Goal: Information Seeking & Learning: Learn about a topic

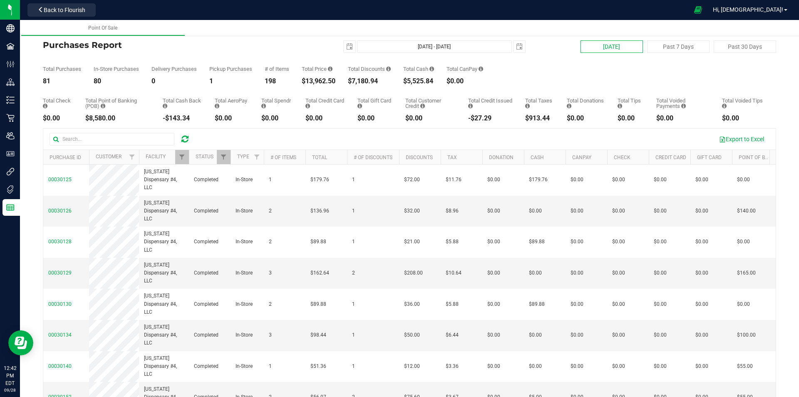
click at [590, 42] on button "[DATE]" at bounding box center [612, 46] width 62 height 12
type input "[DATE] - [DATE]"
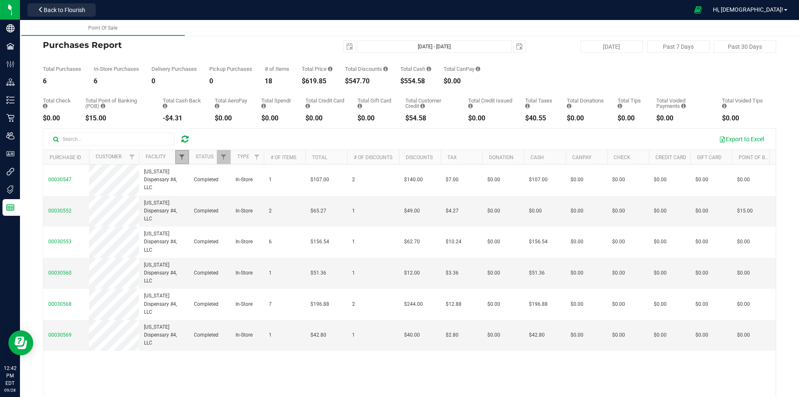
click at [183, 154] on span "Filter" at bounding box center [182, 157] width 7 height 7
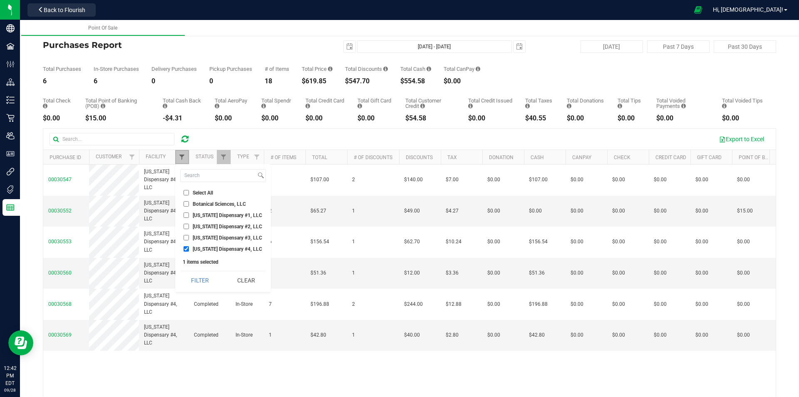
click at [183, 154] on span "Filter" at bounding box center [182, 157] width 7 height 7
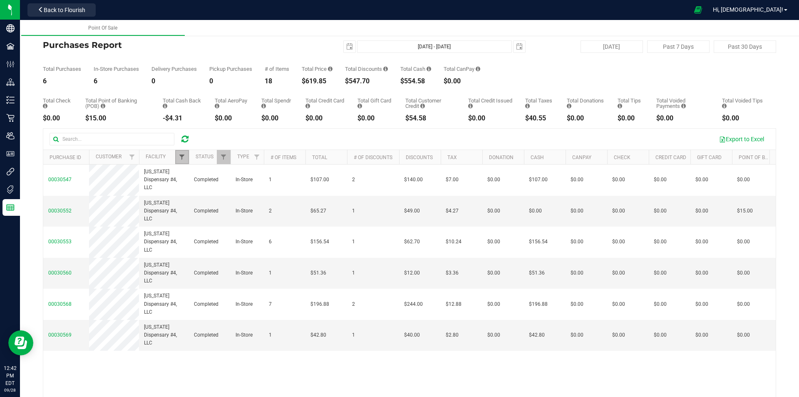
click at [183, 154] on span "Filter" at bounding box center [182, 157] width 7 height 7
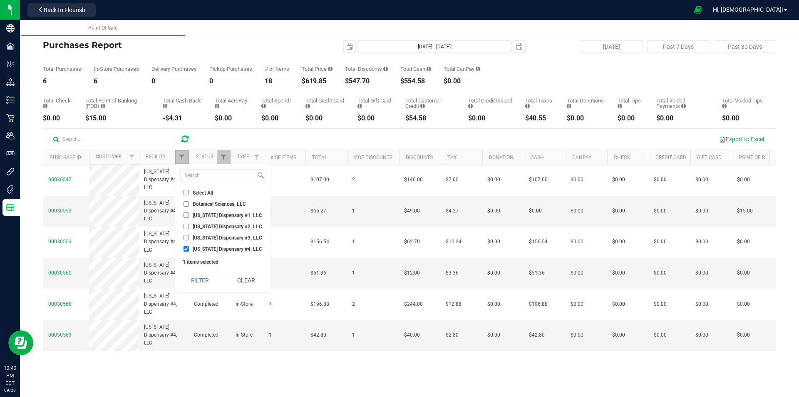
click at [182, 161] on link "Filter" at bounding box center [182, 157] width 14 height 14
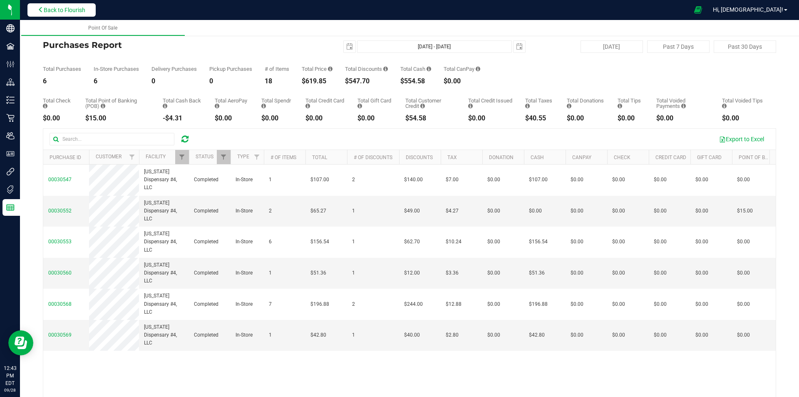
click at [53, 10] on span "Back to Flourish" at bounding box center [65, 10] width 42 height 7
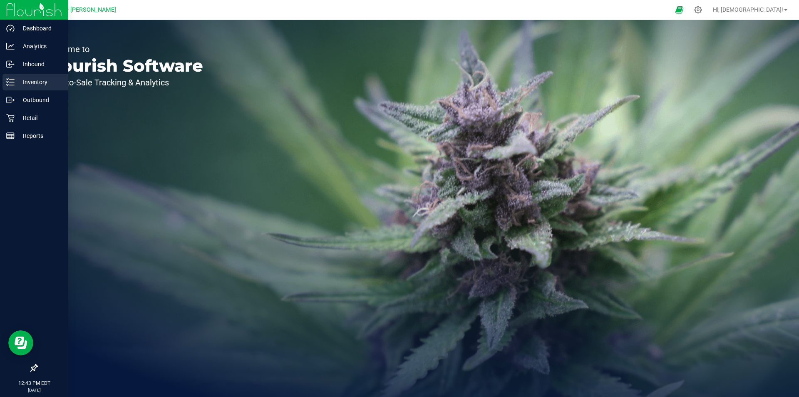
click at [32, 86] on p "Inventory" at bounding box center [40, 82] width 50 height 10
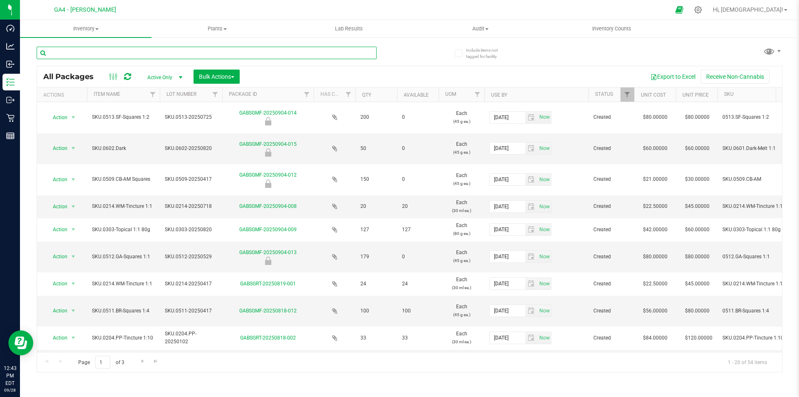
click at [104, 52] on input "text" at bounding box center [207, 53] width 340 height 12
click at [179, 74] on span "select" at bounding box center [180, 77] width 7 height 7
click at [157, 128] on li "All" at bounding box center [162, 128] width 45 height 12
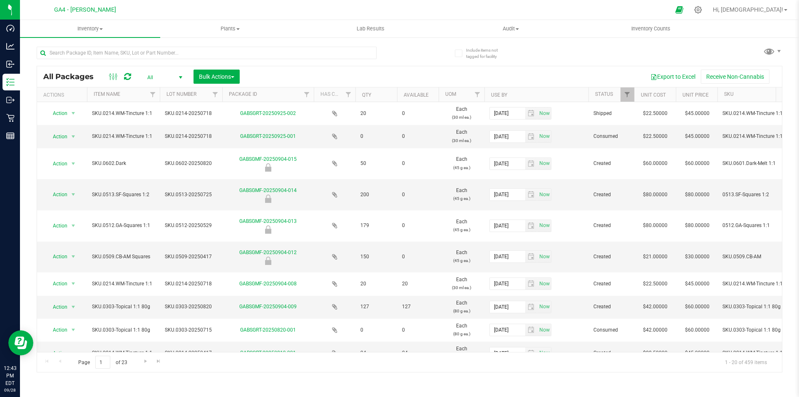
click at [136, 95] on th "Item Name" at bounding box center [123, 94] width 73 height 15
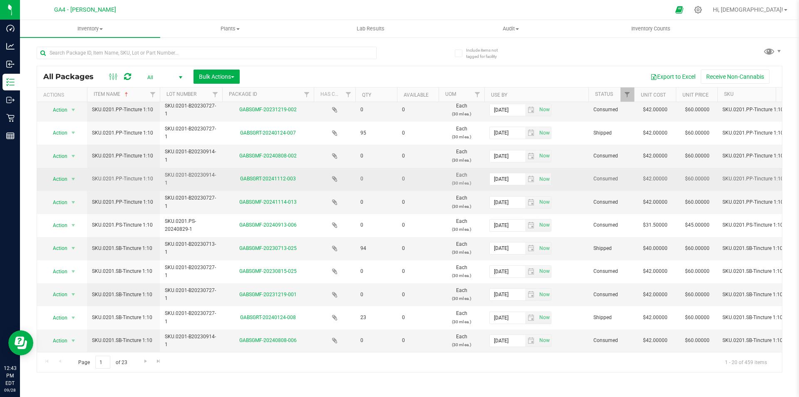
scroll to position [217, 0]
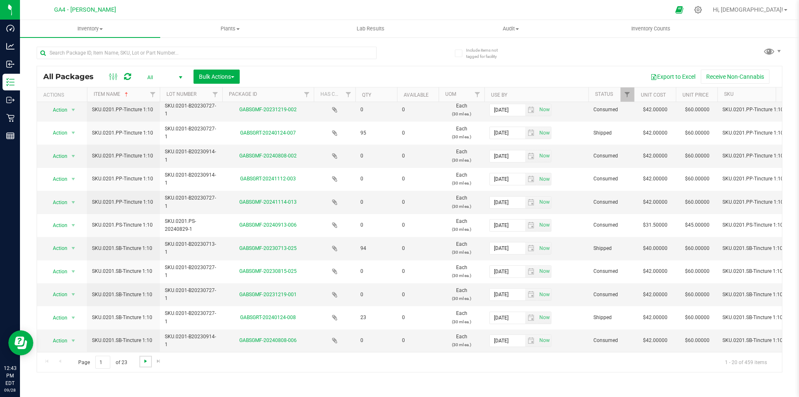
click at [144, 361] on span "Go to the next page" at bounding box center [145, 361] width 7 height 7
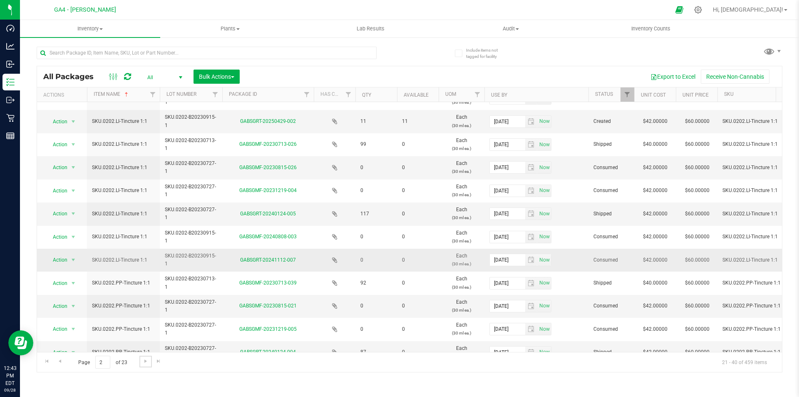
scroll to position [218, 0]
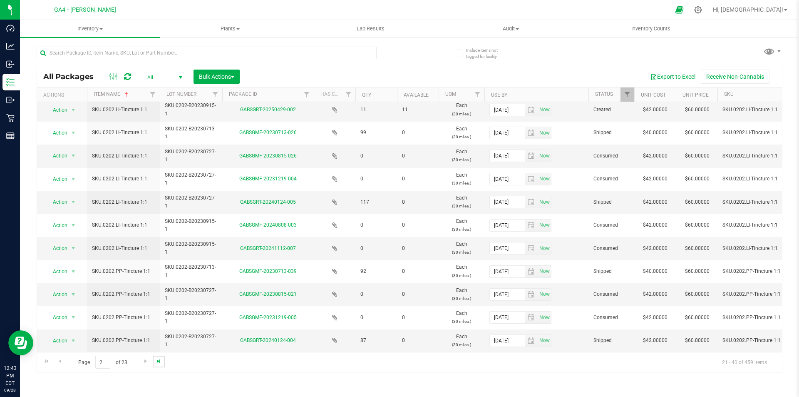
click at [157, 360] on span "Go to the last page" at bounding box center [158, 361] width 7 height 7
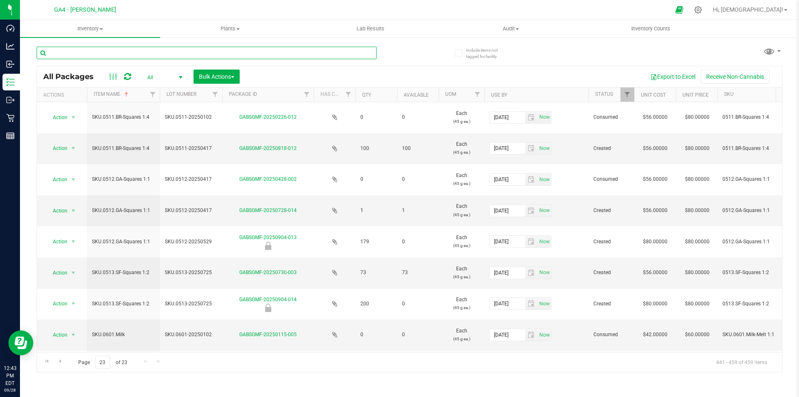
click at [80, 50] on input "text" at bounding box center [207, 53] width 340 height 12
type input "sel"
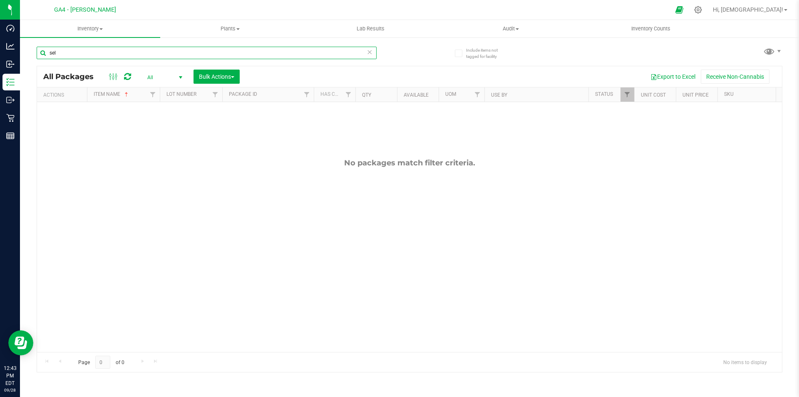
click at [82, 53] on input "sel" at bounding box center [207, 53] width 340 height 12
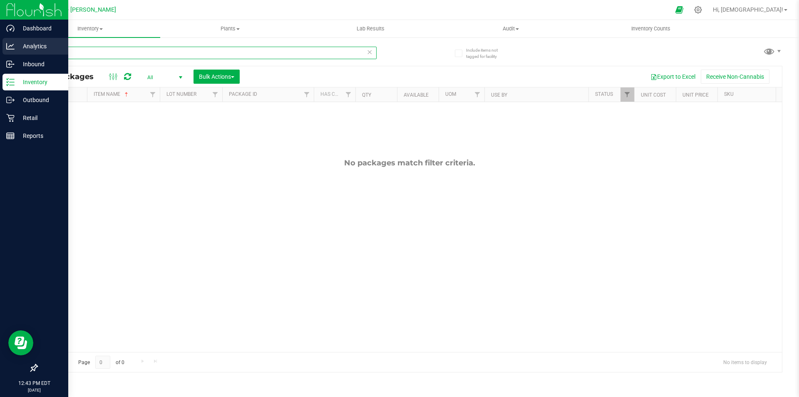
drag, startPoint x: 82, startPoint y: 53, endPoint x: 0, endPoint y: 39, distance: 83.6
click at [0, 41] on div "Dashboard Analytics Inbound Inventory Outbound Retail Reports 12:43 PM EDT [DAT…" at bounding box center [399, 198] width 799 height 397
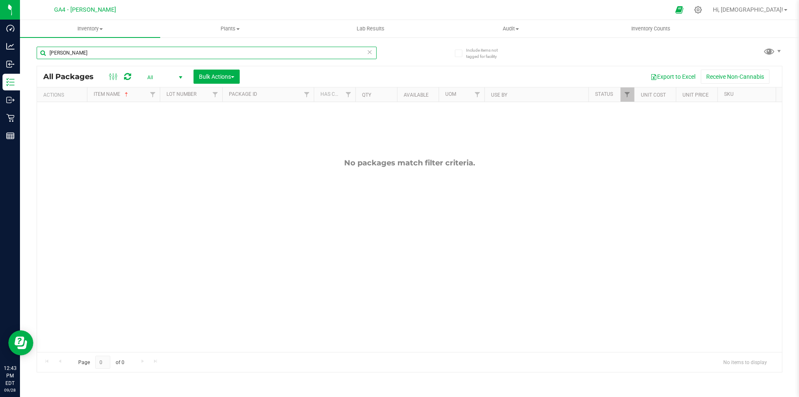
type input "[PERSON_NAME]"
click at [151, 73] on span "All" at bounding box center [163, 78] width 46 height 12
click at [151, 76] on span "All" at bounding box center [163, 78] width 46 height 12
click at [111, 77] on icon at bounding box center [113, 77] width 9 height 10
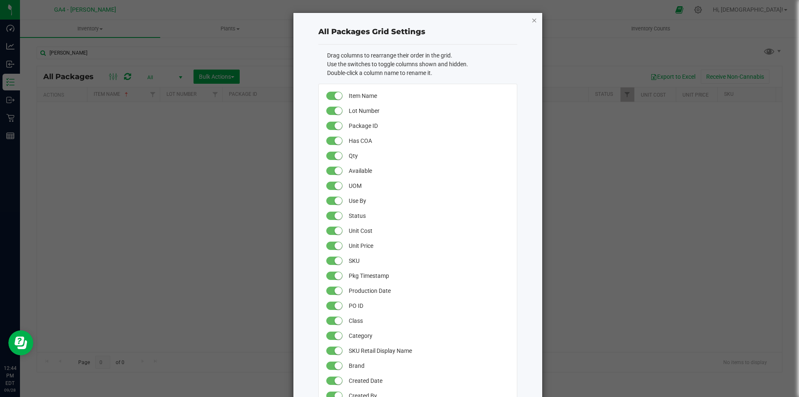
click at [532, 18] on icon "button" at bounding box center [535, 20] width 6 height 10
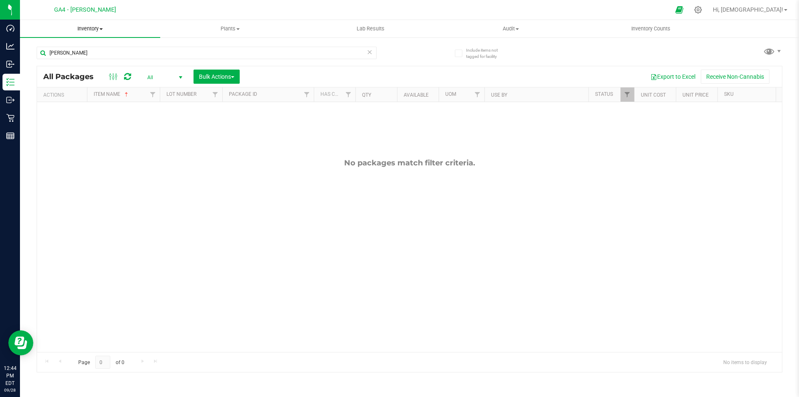
click at [95, 27] on span "Inventory" at bounding box center [90, 28] width 140 height 7
click at [62, 49] on span "All packages" at bounding box center [48, 50] width 57 height 7
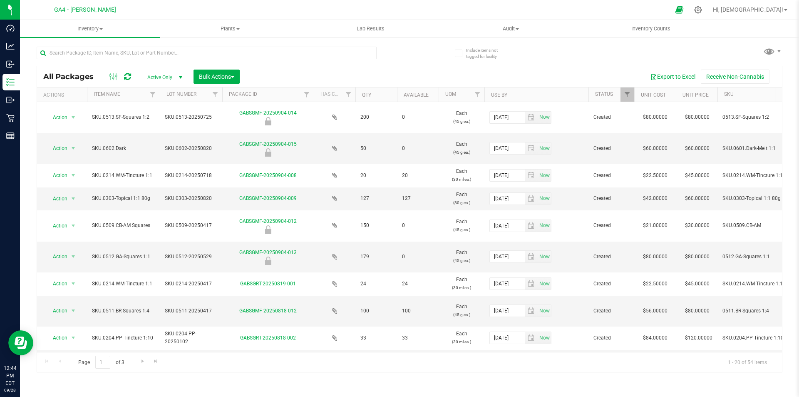
click at [179, 78] on span "select" at bounding box center [180, 77] width 7 height 7
click at [152, 124] on li "All" at bounding box center [162, 128] width 45 height 12
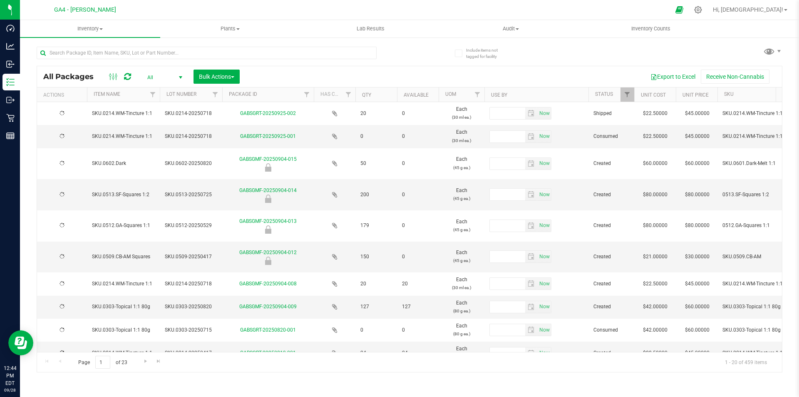
click at [125, 54] on input "text" at bounding box center [207, 53] width 340 height 12
type input "[DATE]"
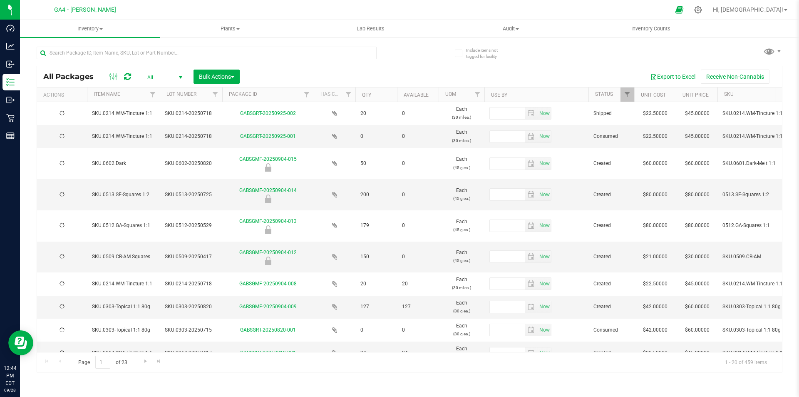
type input "[DATE]"
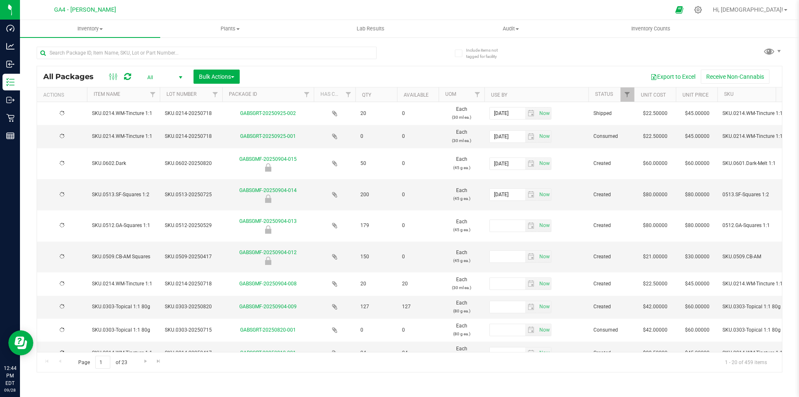
type input "[DATE]"
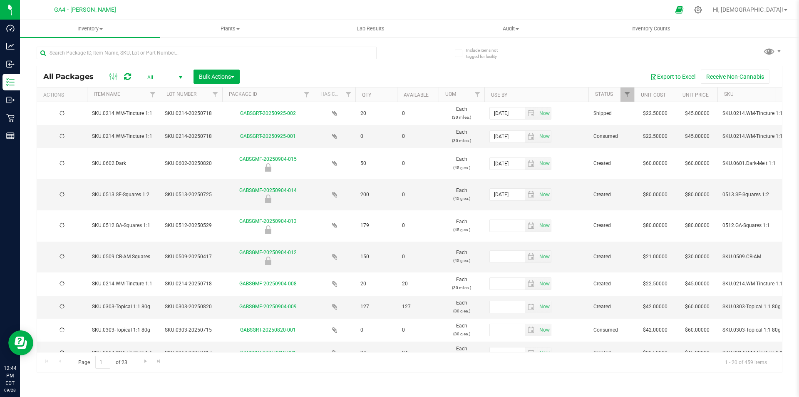
type input "[DATE]"
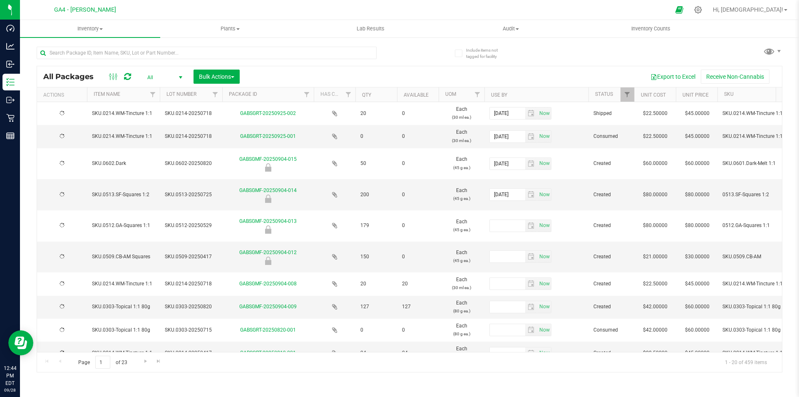
type input "[DATE]"
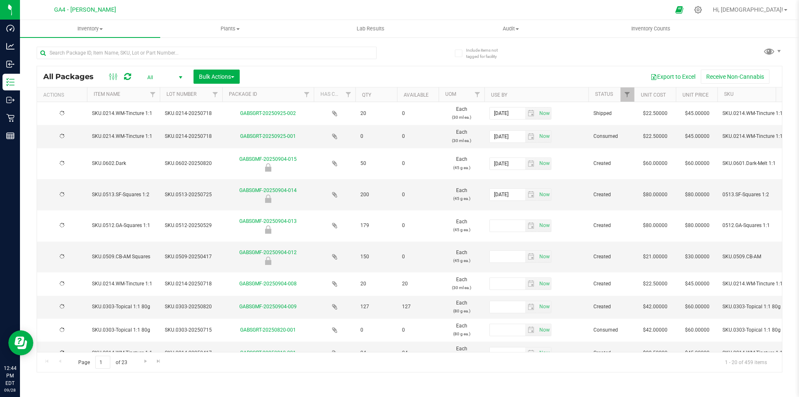
type input "[DATE]"
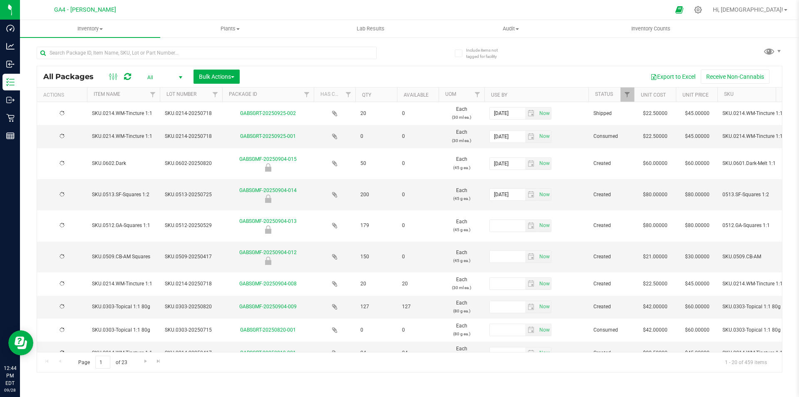
type input "[DATE]"
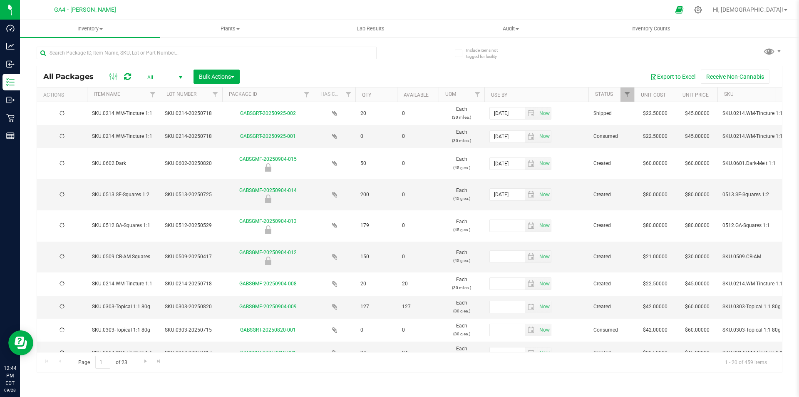
type input "[DATE]"
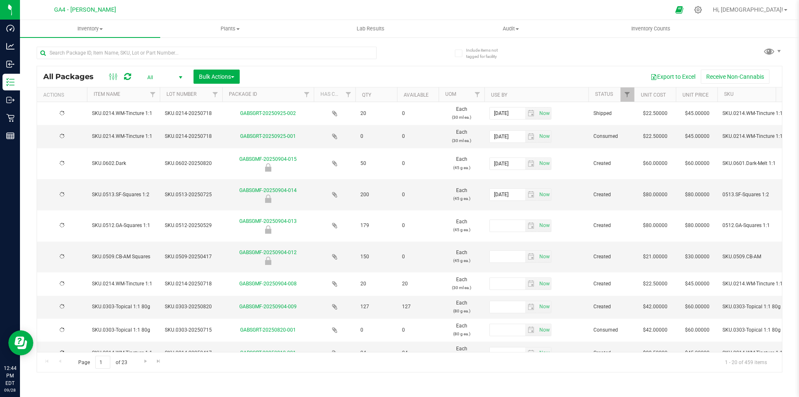
type input "[DATE]"
type input "selt"
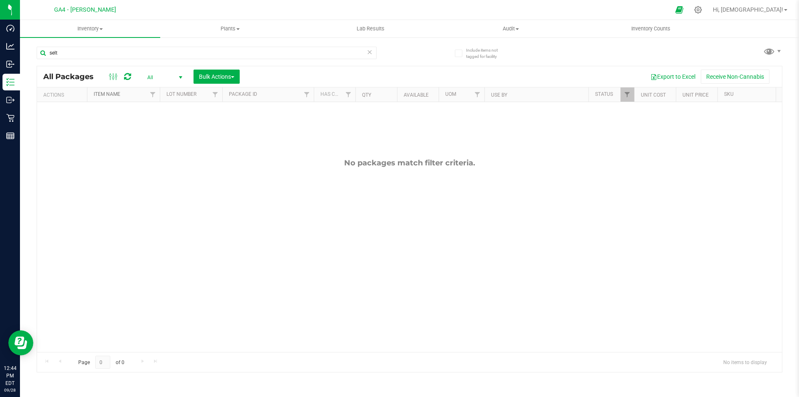
click at [117, 97] on link "Item Name" at bounding box center [107, 94] width 27 height 6
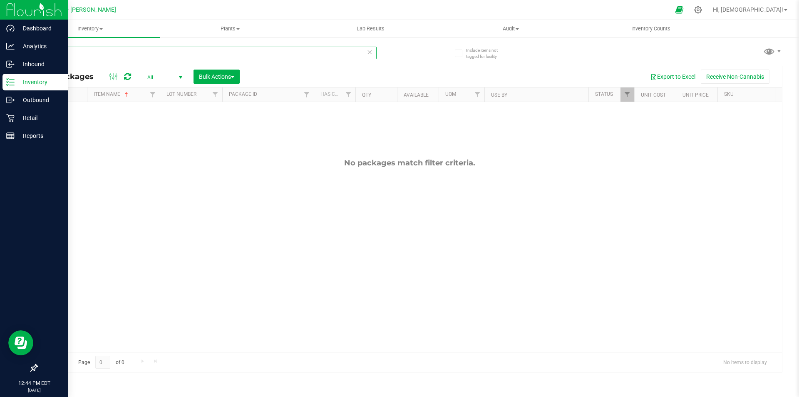
drag, startPoint x: 73, startPoint y: 52, endPoint x: 2, endPoint y: 10, distance: 82.0
click at [0, 25] on div "Dashboard Analytics Inbound Inventory Outbound Retail Reports 12:44 PM EDT [DAT…" at bounding box center [399, 198] width 799 height 397
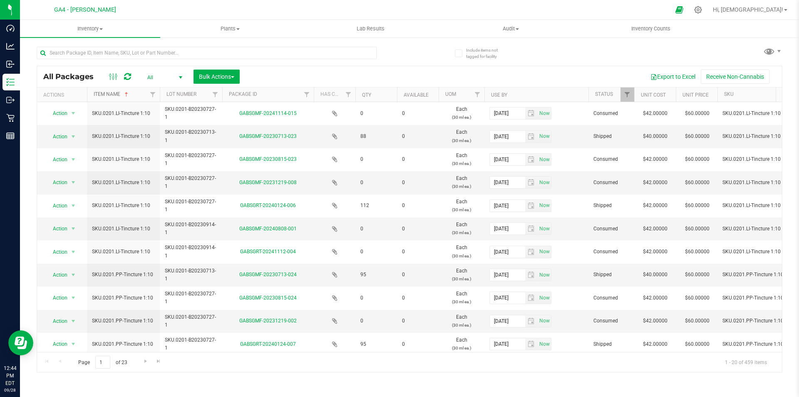
click at [128, 95] on span at bounding box center [126, 94] width 7 height 7
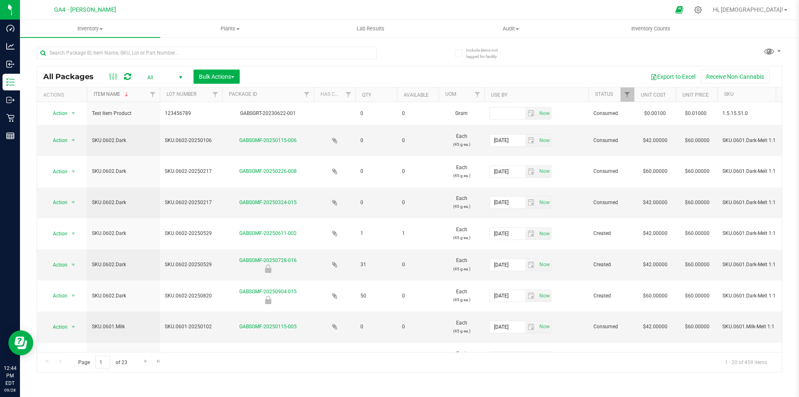
click at [128, 94] on span at bounding box center [126, 94] width 7 height 7
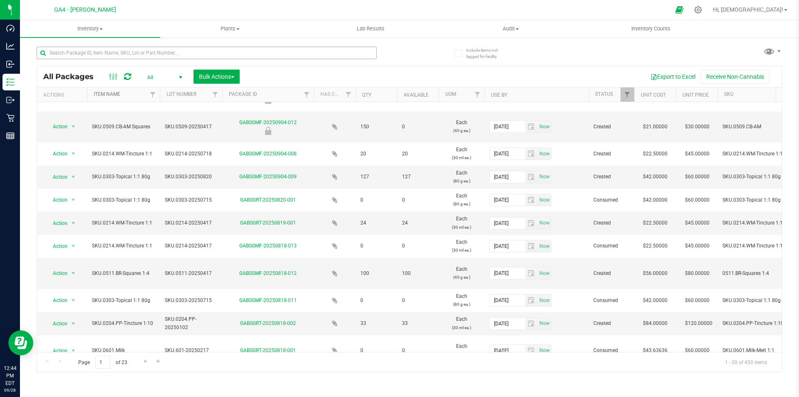
scroll to position [40, 0]
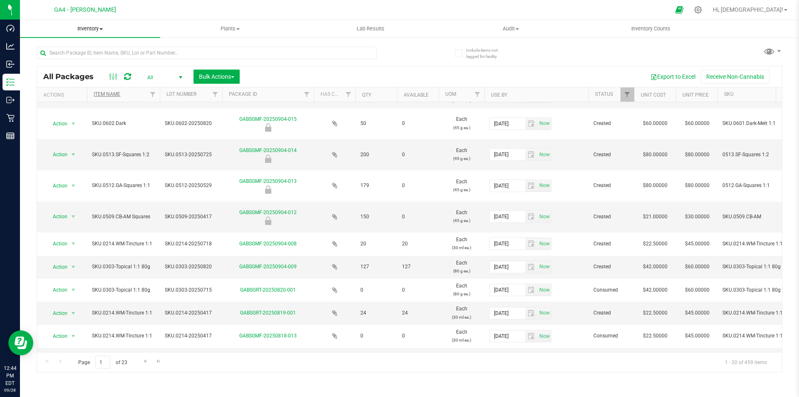
click at [86, 29] on span "Inventory" at bounding box center [90, 28] width 140 height 7
click at [157, 77] on span "All" at bounding box center [163, 78] width 46 height 12
click at [157, 90] on li "Active Only" at bounding box center [162, 91] width 45 height 12
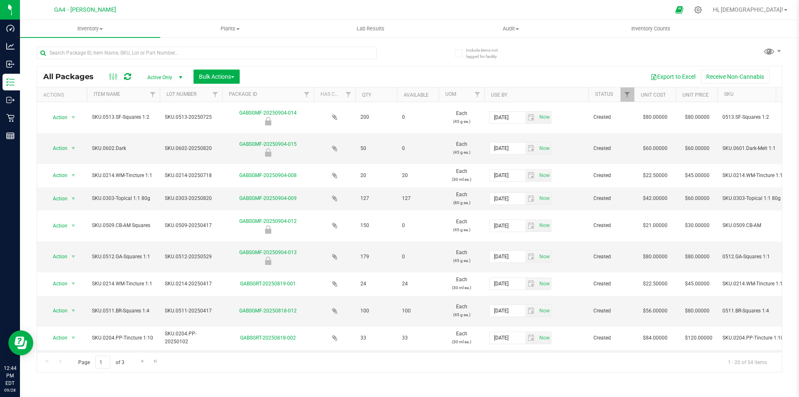
click at [129, 90] on th "Item Name" at bounding box center [123, 94] width 73 height 15
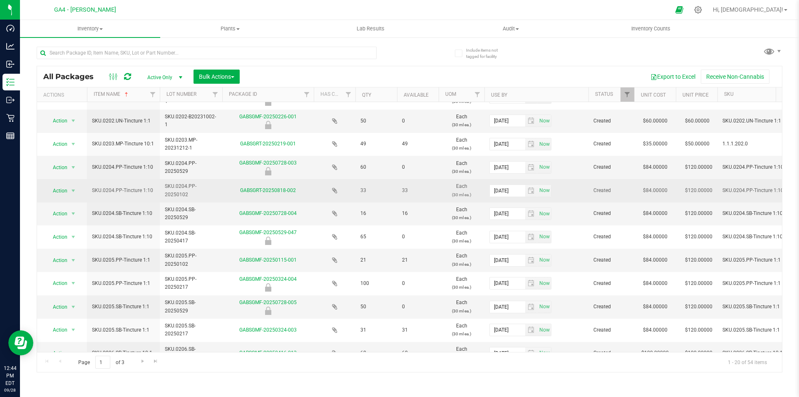
scroll to position [221, 0]
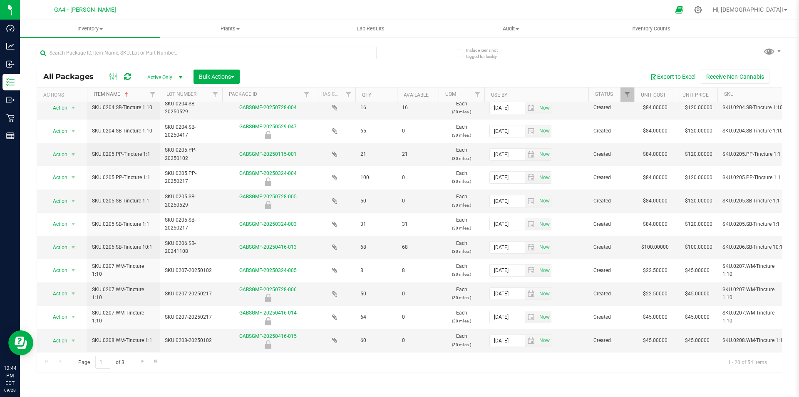
click at [123, 96] on link "Item Name" at bounding box center [112, 94] width 36 height 6
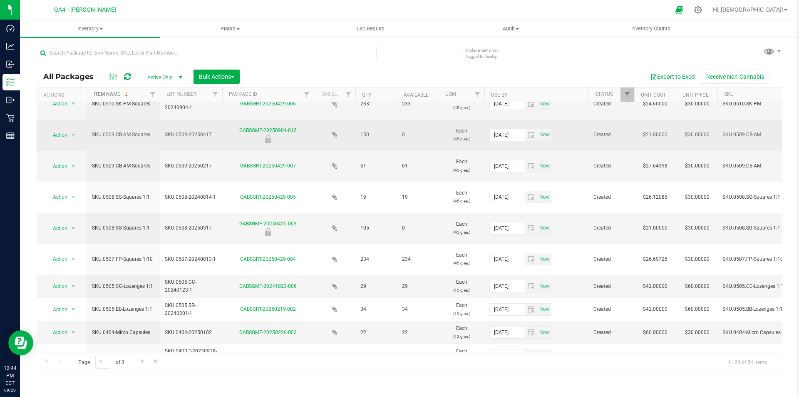
scroll to position [338, 0]
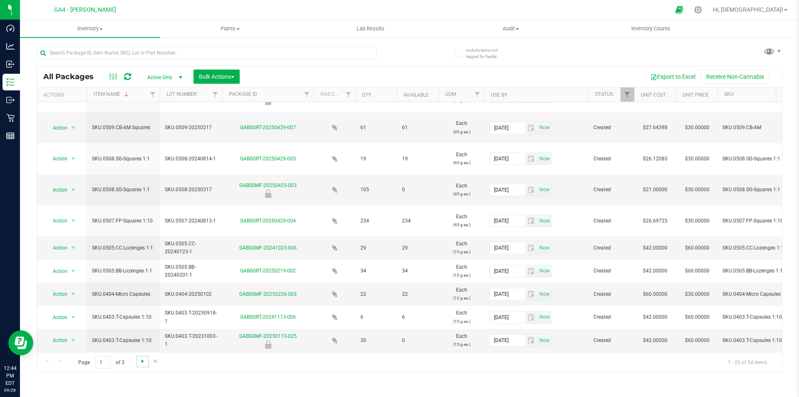
click at [143, 362] on span "Go to the next page" at bounding box center [142, 361] width 7 height 7
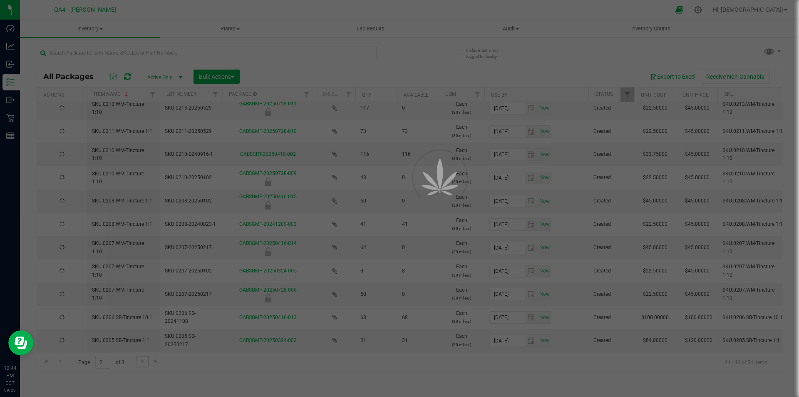
scroll to position [0, 0]
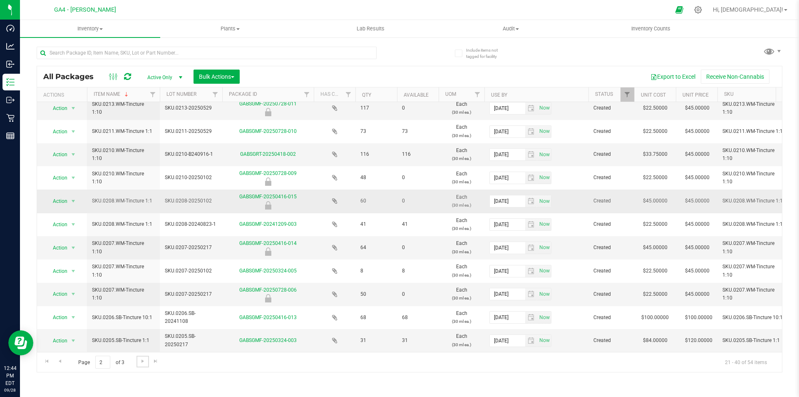
scroll to position [220, 0]
click at [141, 361] on span "Go to the next page" at bounding box center [142, 361] width 7 height 7
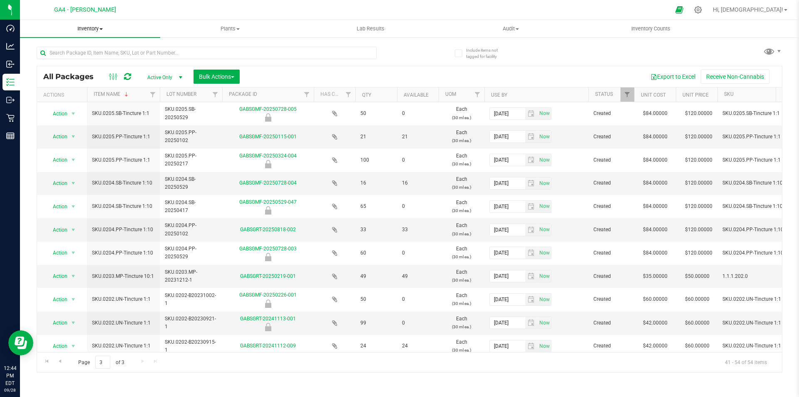
click at [100, 30] on span "Inventory" at bounding box center [90, 28] width 140 height 7
click at [54, 50] on span "All packages" at bounding box center [48, 50] width 57 height 7
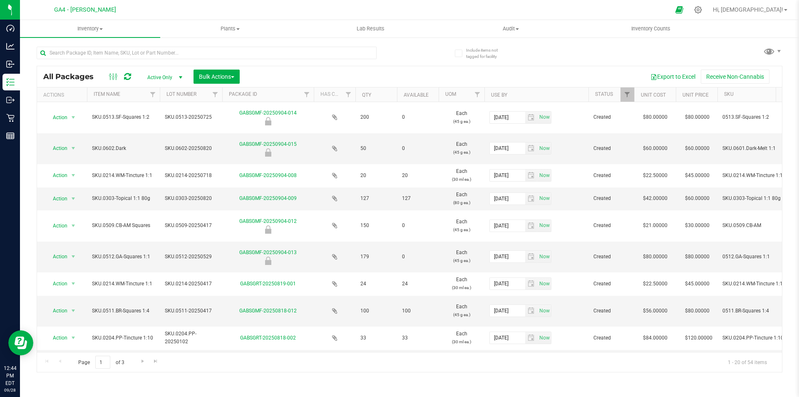
click at [126, 96] on th "Item Name" at bounding box center [123, 94] width 73 height 15
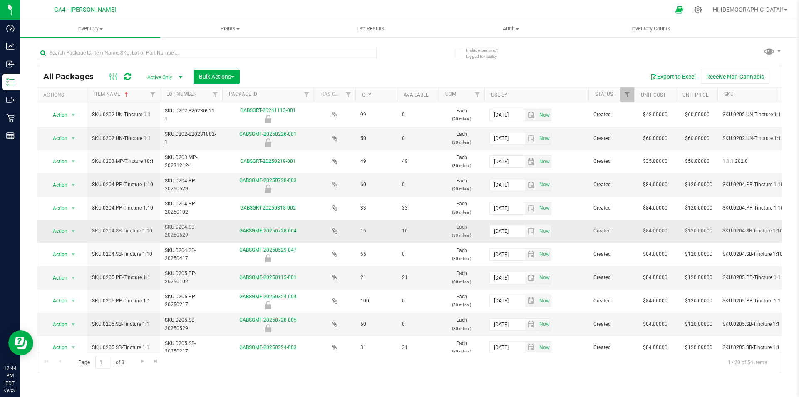
scroll to position [221, 0]
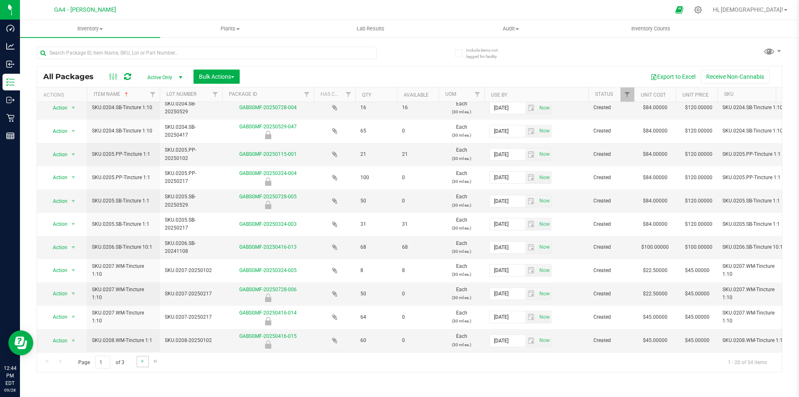
click at [137, 359] on link "Go to the next page" at bounding box center [143, 361] width 12 height 11
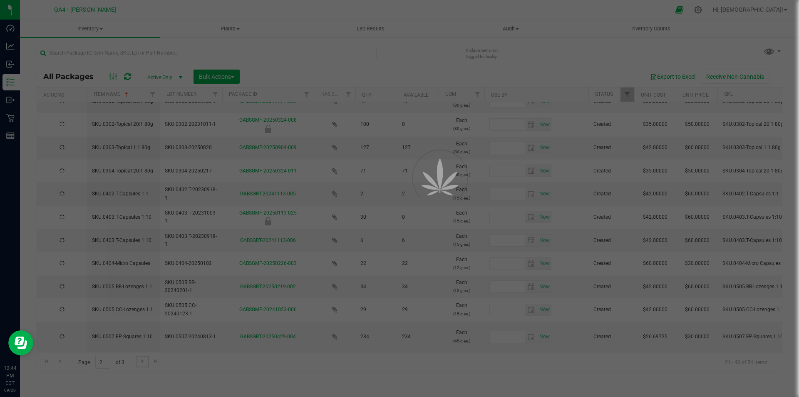
type input "[DATE]"
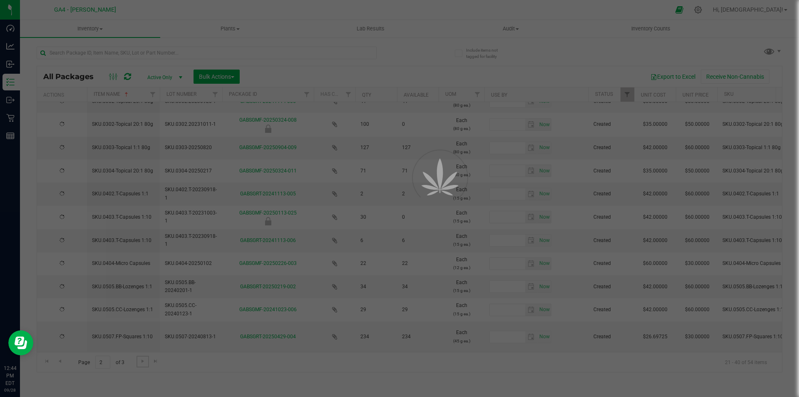
type input "[DATE]"
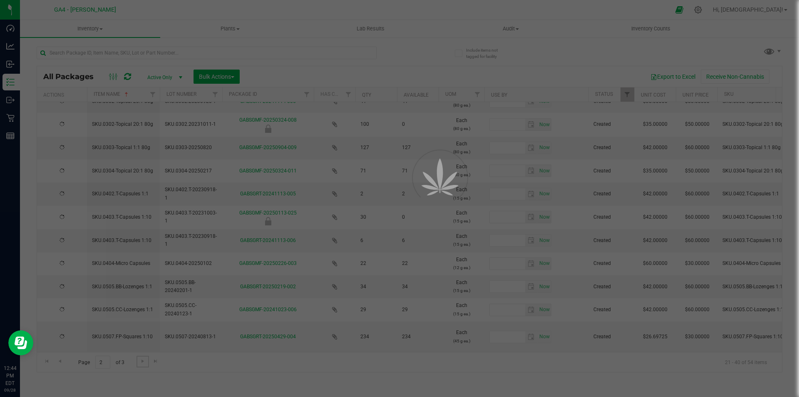
type input "[DATE]"
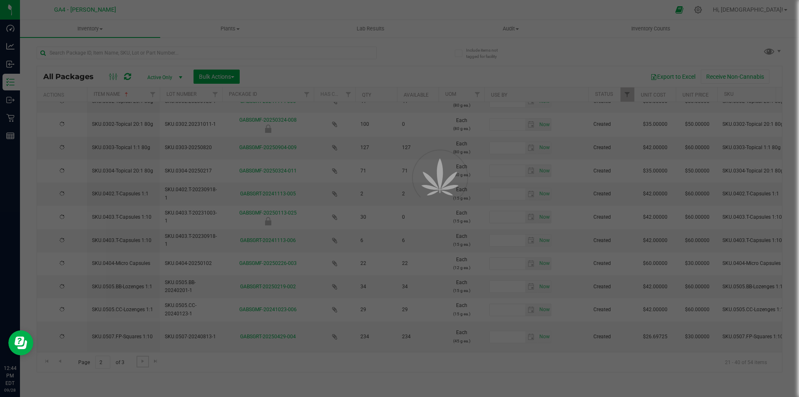
type input "[DATE]"
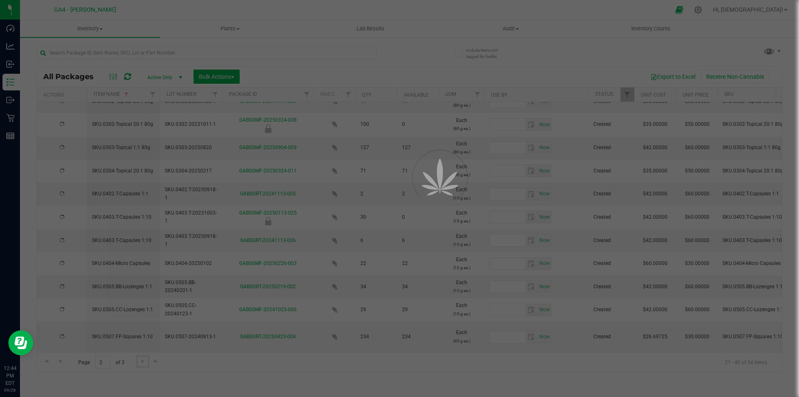
type input "[DATE]"
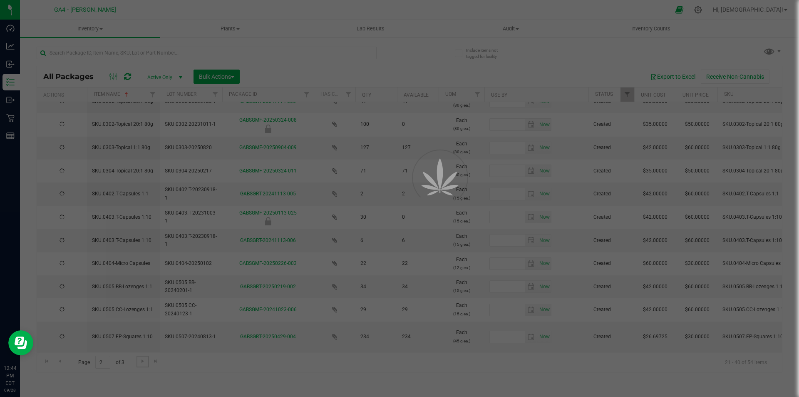
type input "[DATE]"
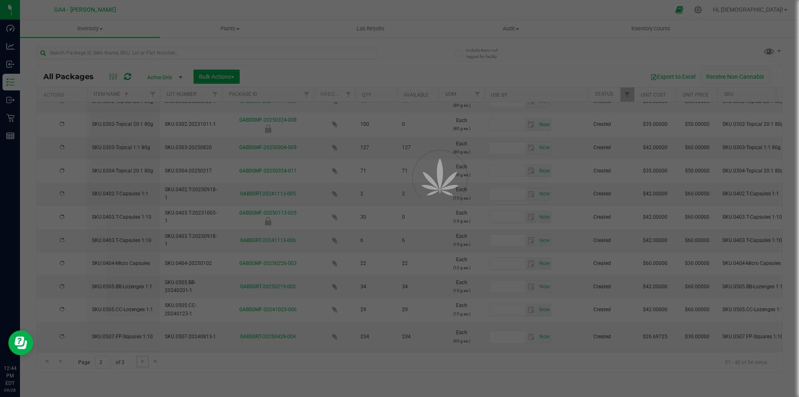
type input "[DATE]"
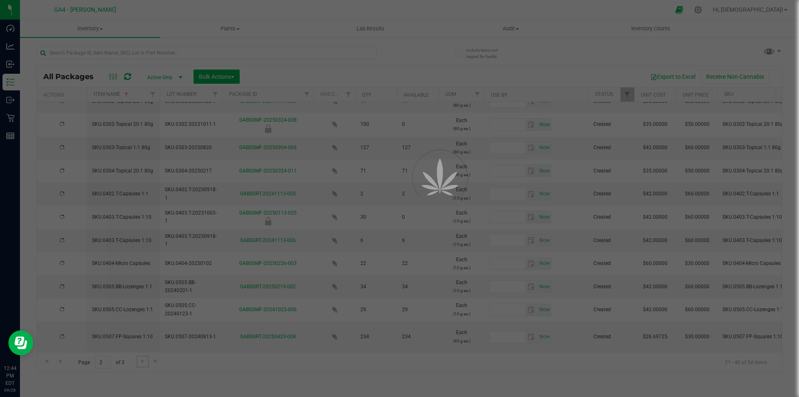
type input "[DATE]"
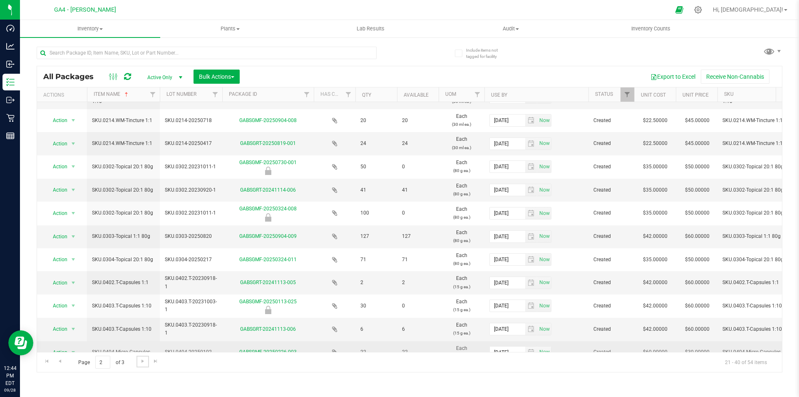
scroll to position [227, 0]
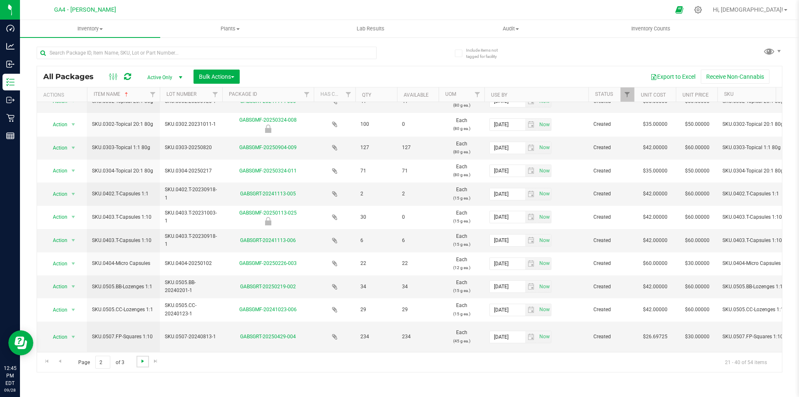
click at [141, 360] on span "Go to the next page" at bounding box center [142, 361] width 7 height 7
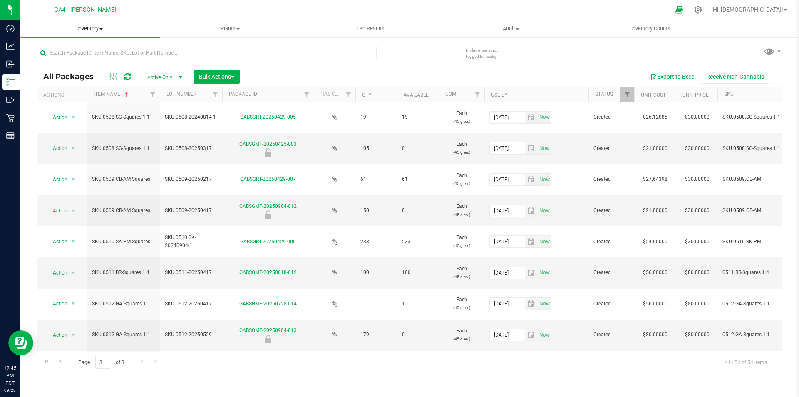
click at [100, 30] on span at bounding box center [100, 29] width 3 height 2
click at [64, 60] on span "All inventory" at bounding box center [48, 60] width 56 height 7
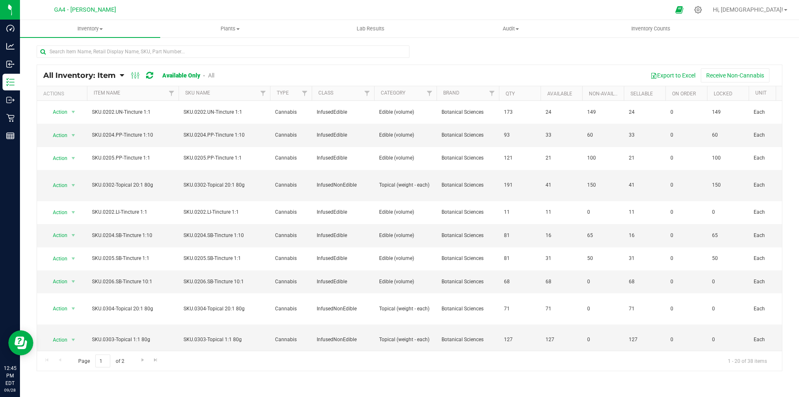
click at [132, 92] on th "Item Name" at bounding box center [133, 93] width 92 height 15
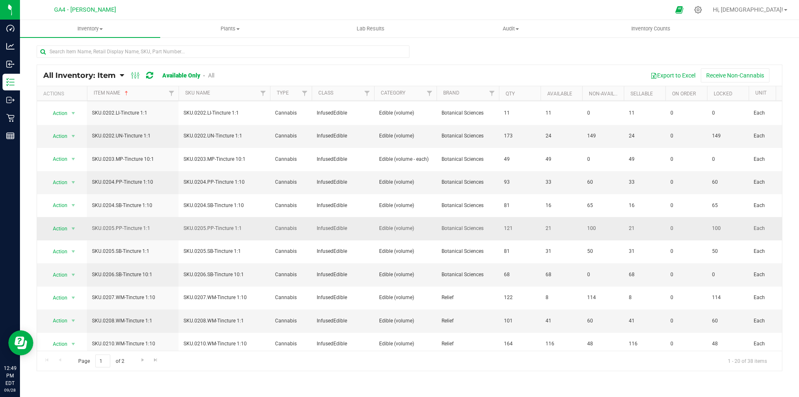
scroll to position [214, 0]
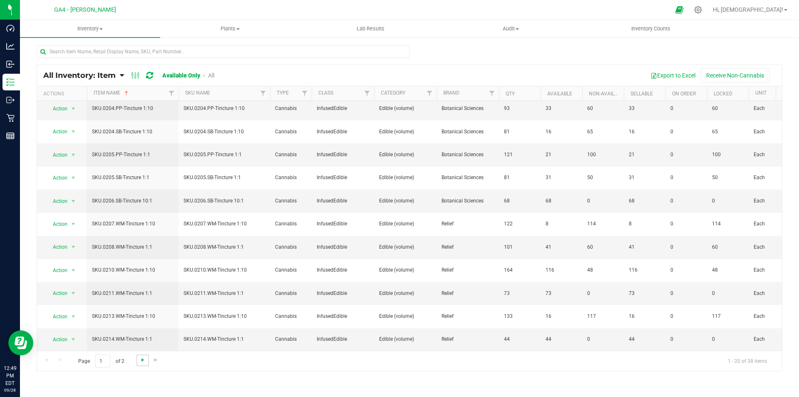
click at [141, 358] on span "Go to the next page" at bounding box center [142, 359] width 7 height 7
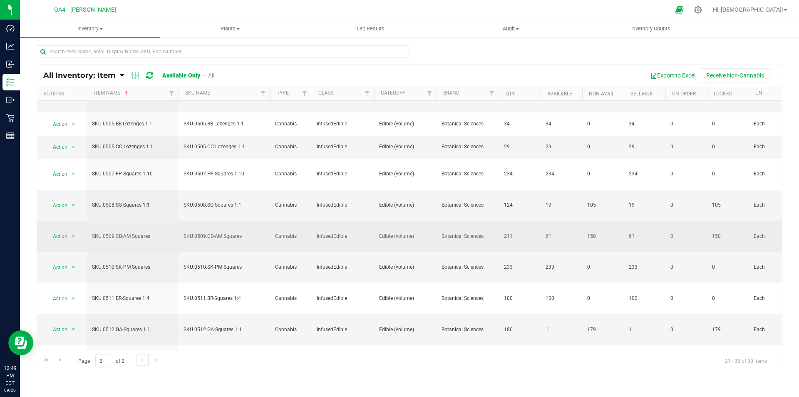
scroll to position [275, 0]
